Goal: Entertainment & Leisure: Consume media (video, audio)

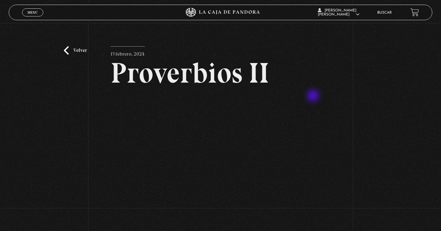
scroll to position [31, 0]
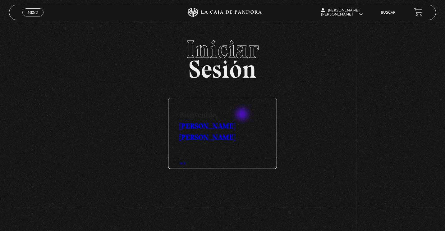
click at [235, 122] on link "[PERSON_NAME] [PERSON_NAME]" at bounding box center [207, 132] width 55 height 20
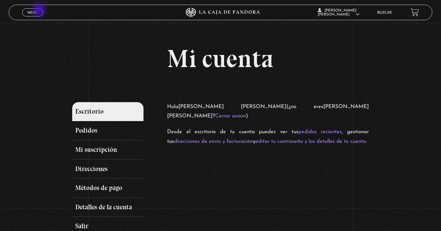
click at [40, 10] on link "Menu Cerrar" at bounding box center [32, 12] width 21 height 8
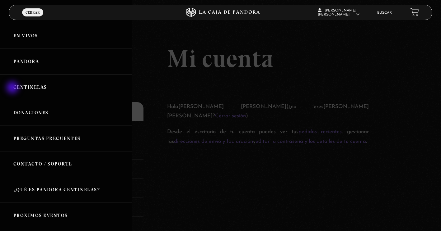
click at [13, 88] on link "Centinelas" at bounding box center [66, 88] width 132 height 26
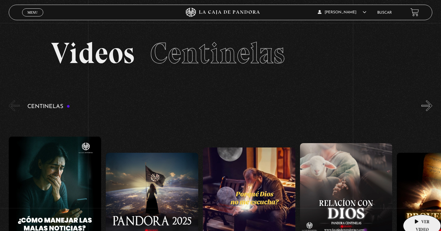
click at [421, 198] on figure at bounding box center [443, 199] width 92 height 92
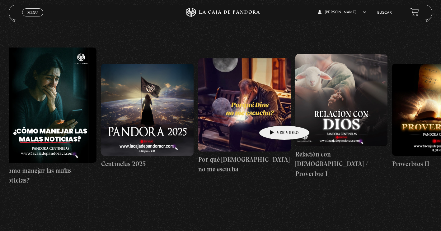
scroll to position [93, 0]
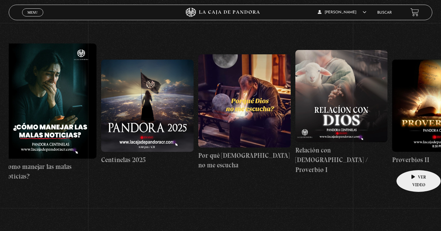
click at [411, 161] on h4 "Proverbios II" at bounding box center [438, 160] width 92 height 10
